Goal: Information Seeking & Learning: Learn about a topic

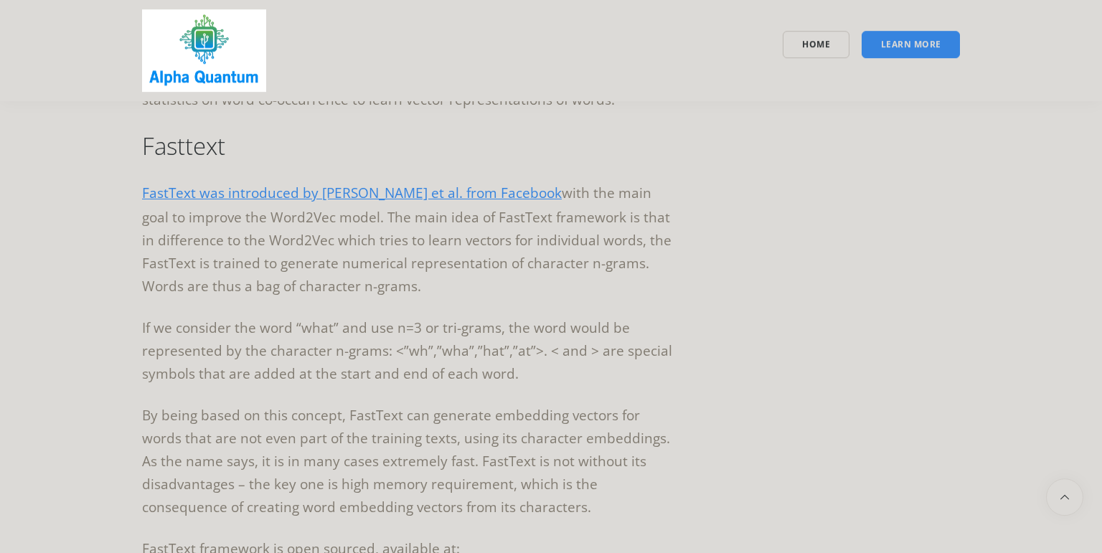
scroll to position [2505, 0]
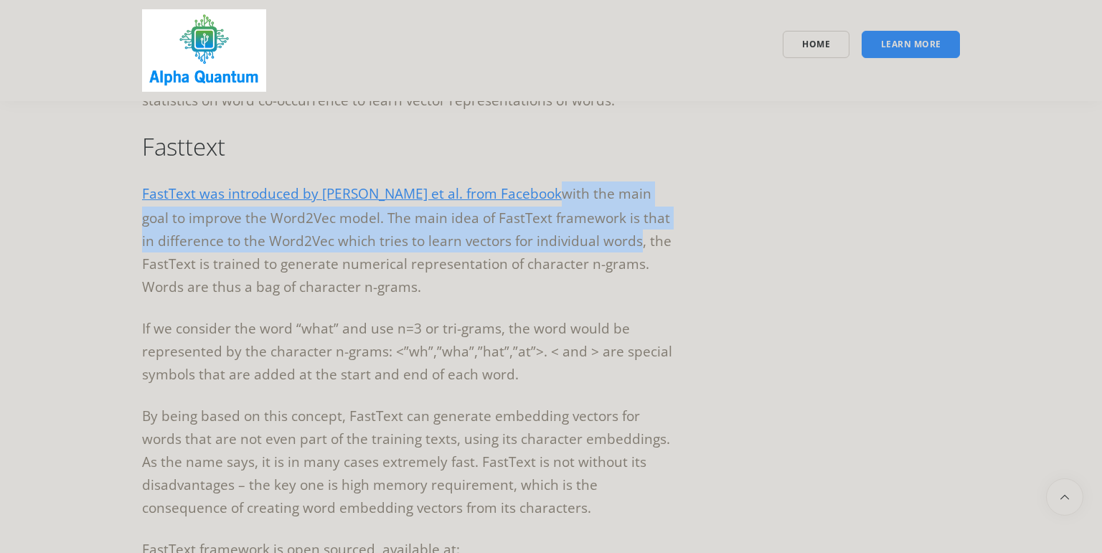
drag, startPoint x: 517, startPoint y: 194, endPoint x: 611, endPoint y: 246, distance: 108.2
click at [611, 246] on p "FastText was introduced by [PERSON_NAME] et al. from Facebook with the main goa…" at bounding box center [411, 240] width 538 height 117
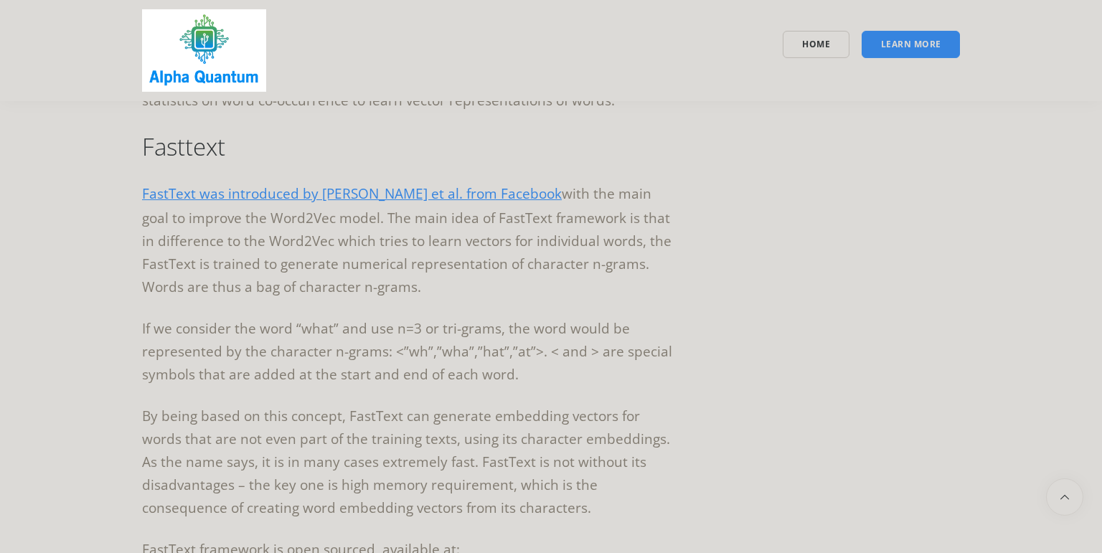
click at [494, 288] on p "FastText was introduced by [PERSON_NAME] et al. from Facebook with the main goa…" at bounding box center [411, 240] width 538 height 117
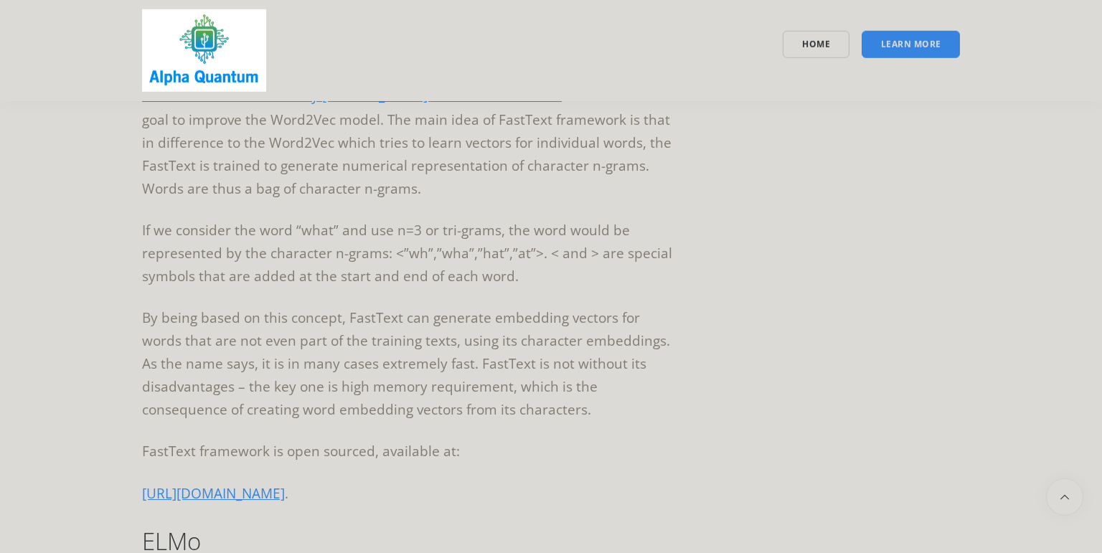
scroll to position [2599, 0]
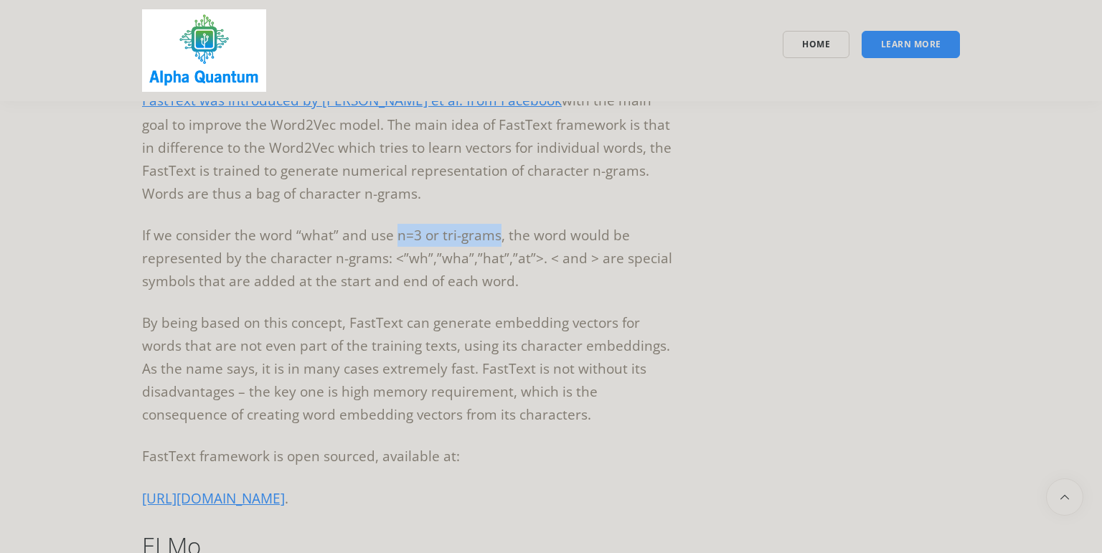
drag, startPoint x: 393, startPoint y: 230, endPoint x: 499, endPoint y: 239, distance: 105.8
click at [499, 239] on p "If we consider the word “what” and use n=3 or tri-grams, the word would be repr…" at bounding box center [411, 258] width 538 height 69
click at [441, 273] on p "If we consider the word “what” and use n=3 or tri-grams, the word would be repr…" at bounding box center [411, 258] width 538 height 69
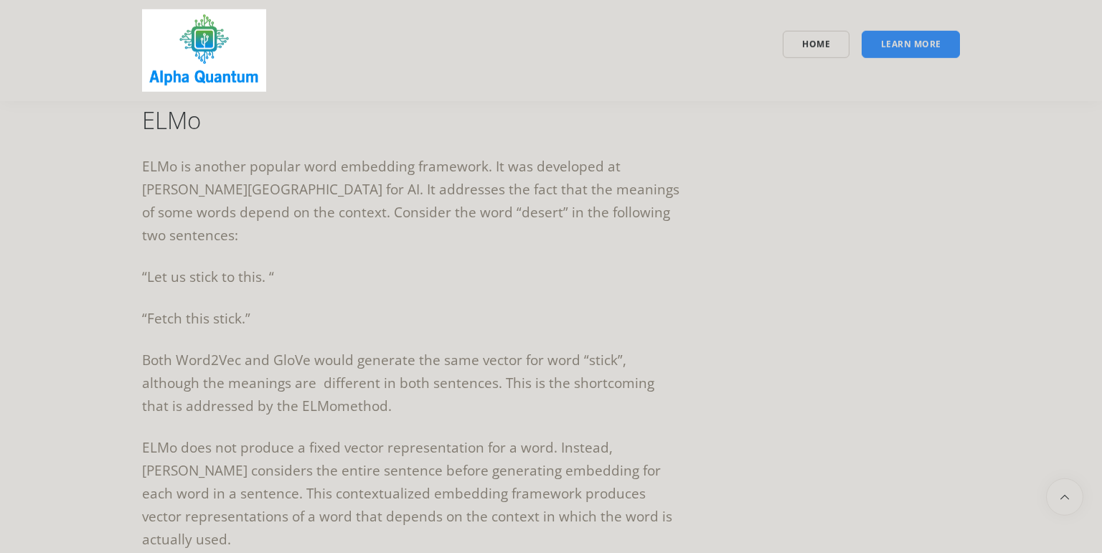
scroll to position [3015, 0]
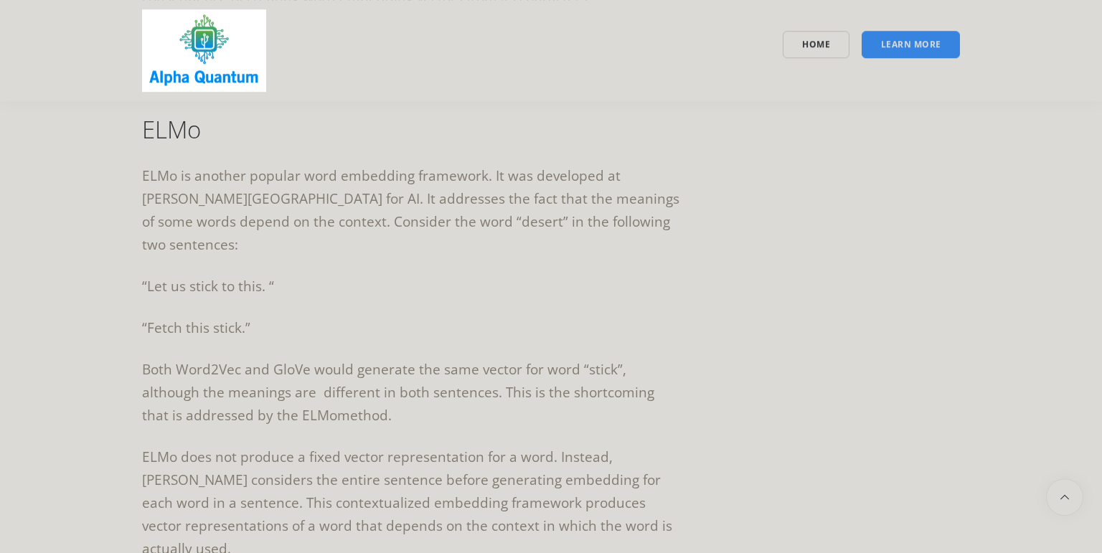
click at [525, 193] on p "ELMo is another popular word embedding framework. It was developed at [PERSON_N…" at bounding box center [411, 210] width 538 height 92
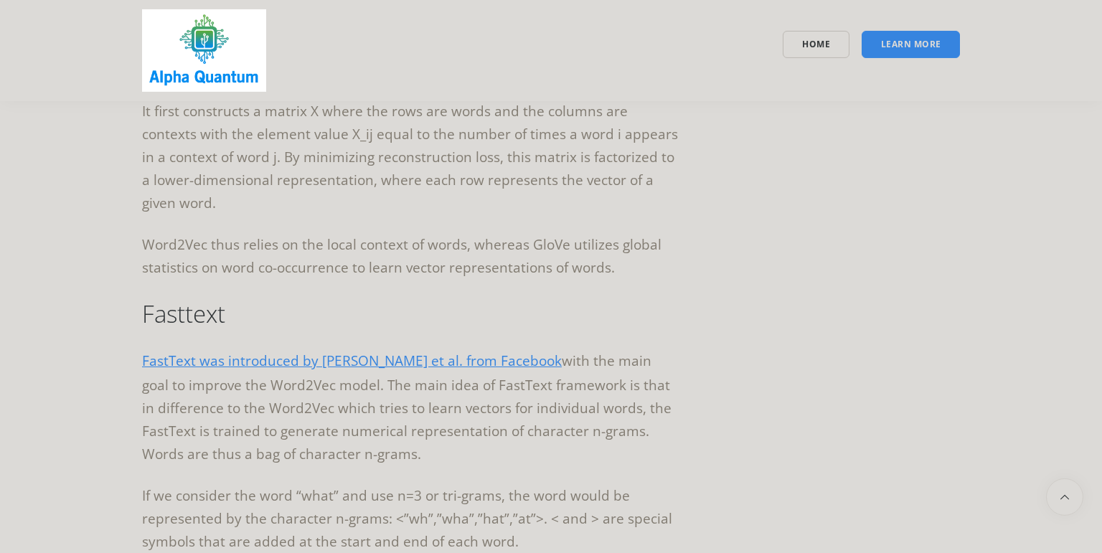
scroll to position [2337, 0]
click at [428, 132] on p "It first constructs a matrix X where the rows are words and the columns are con…" at bounding box center [411, 158] width 538 height 115
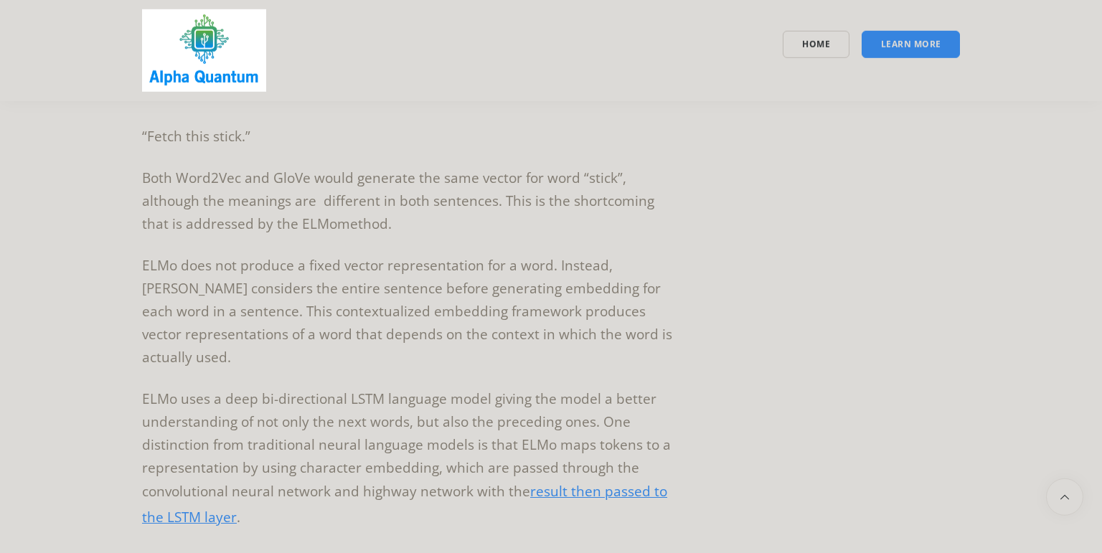
scroll to position [3208, 0]
click at [443, 176] on p "Both Word2Vec and GloVe would generate the same vector for word “stick”, althou…" at bounding box center [411, 200] width 538 height 69
click at [462, 270] on p "ELMo does not produce a fixed vector representation for a word. Instead, [PERSO…" at bounding box center [411, 310] width 538 height 115
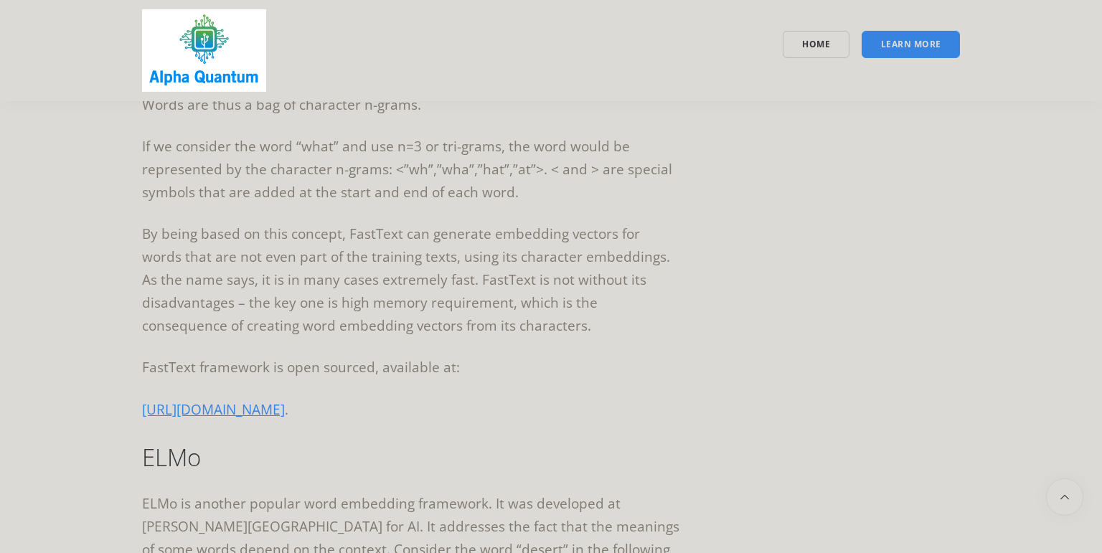
scroll to position [2688, 0]
click at [285, 416] on link "[URL][DOMAIN_NAME]" at bounding box center [213, 409] width 143 height 19
